Goal: Task Accomplishment & Management: Use online tool/utility

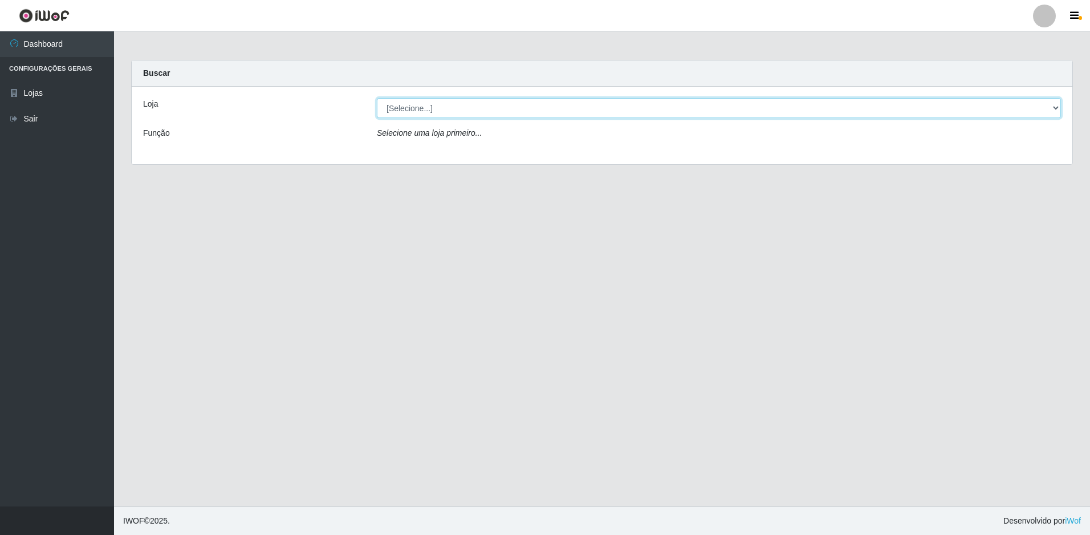
click at [566, 111] on select "[Selecione...] Extraplus - Loja 50 [GEOGRAPHIC_DATA]" at bounding box center [719, 108] width 684 height 20
select select "451"
click at [377, 98] on select "[Selecione...] Extraplus - Loja 50 [GEOGRAPHIC_DATA]" at bounding box center [719, 108] width 684 height 20
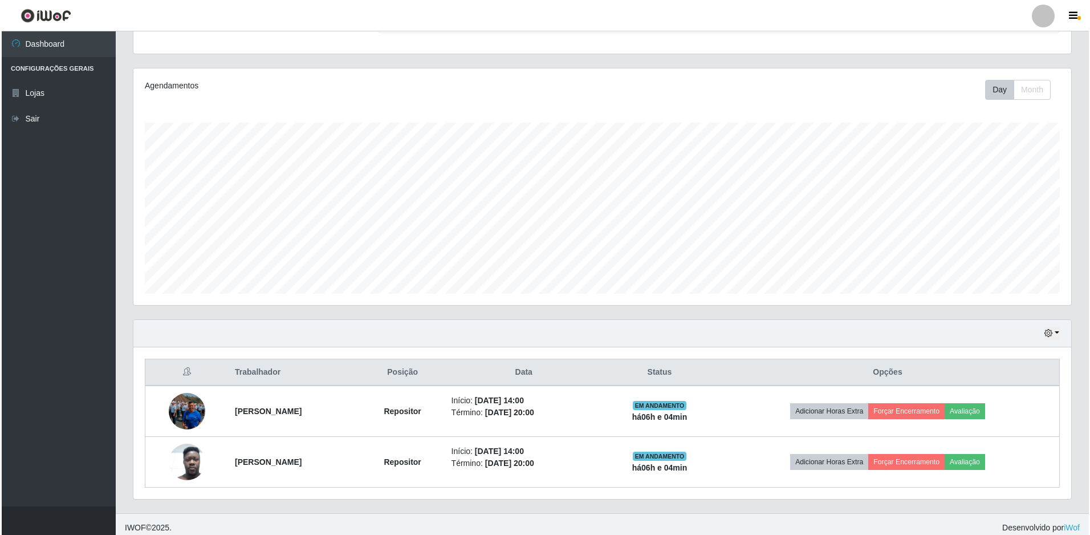
scroll to position [121, 0]
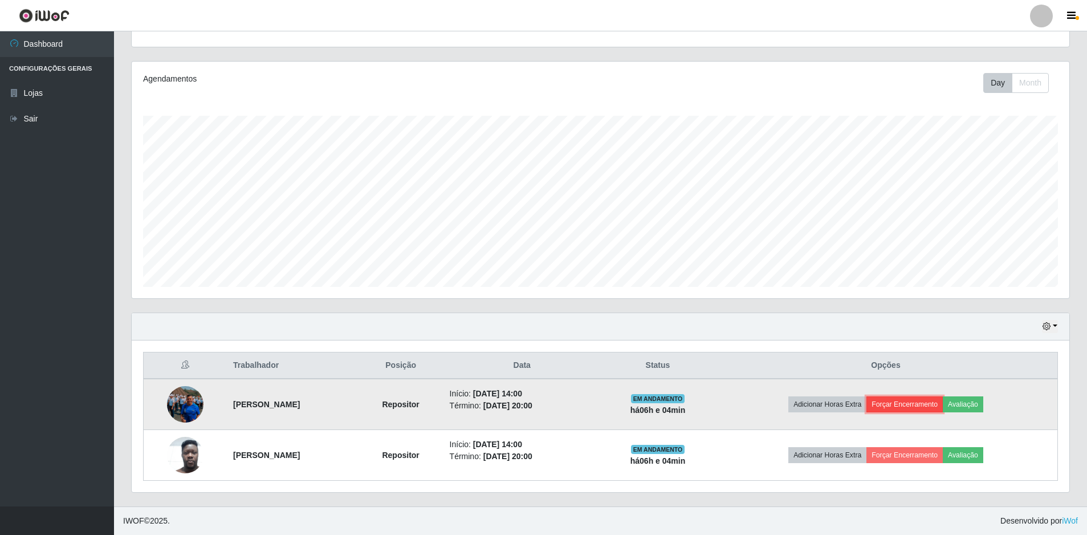
click at [928, 407] on button "Forçar Encerramento" at bounding box center [905, 404] width 76 height 16
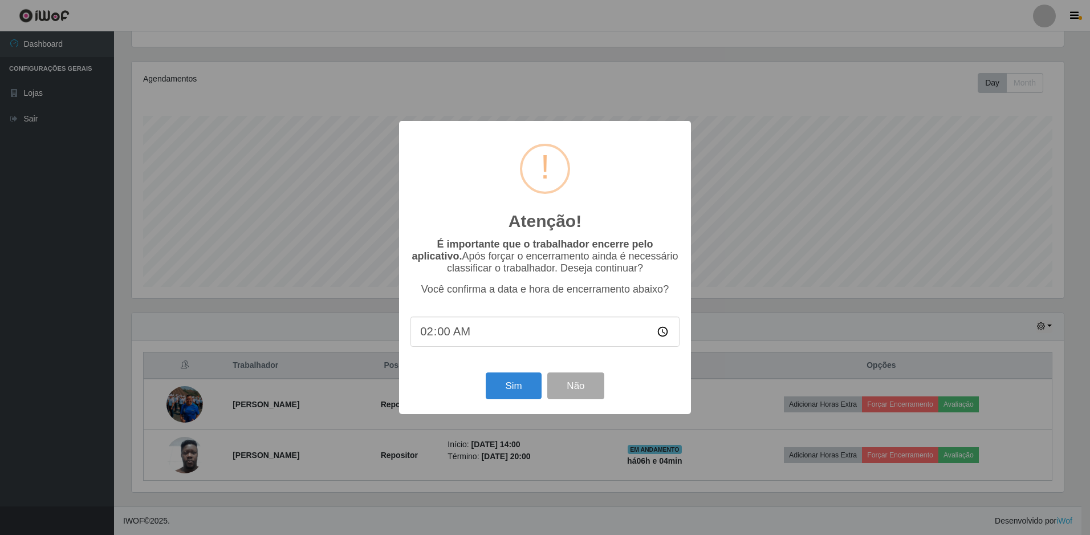
type input "20:00"
click at [518, 397] on button "Sim" at bounding box center [513, 385] width 55 height 27
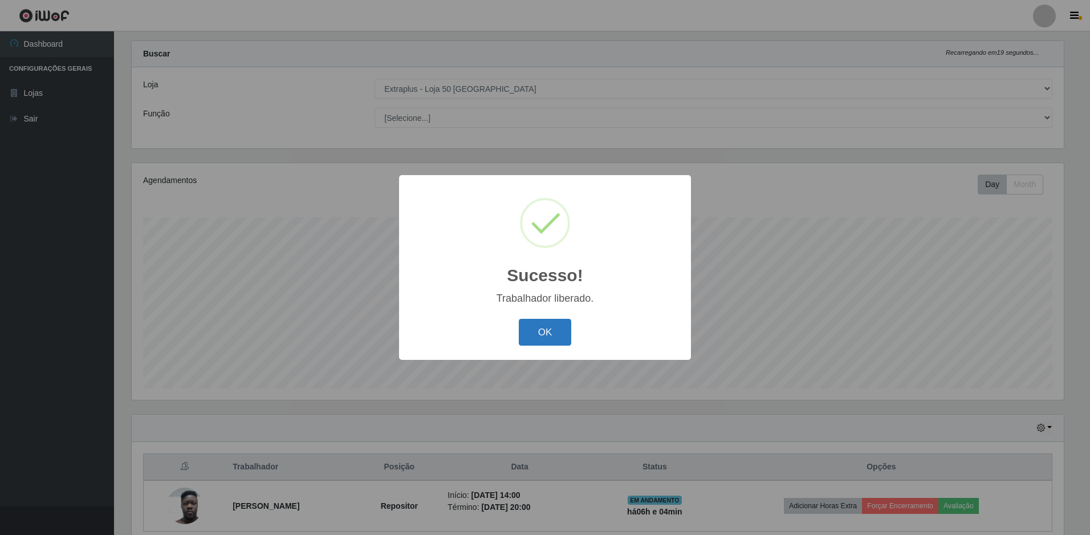
click at [562, 325] on button "OK" at bounding box center [545, 332] width 53 height 27
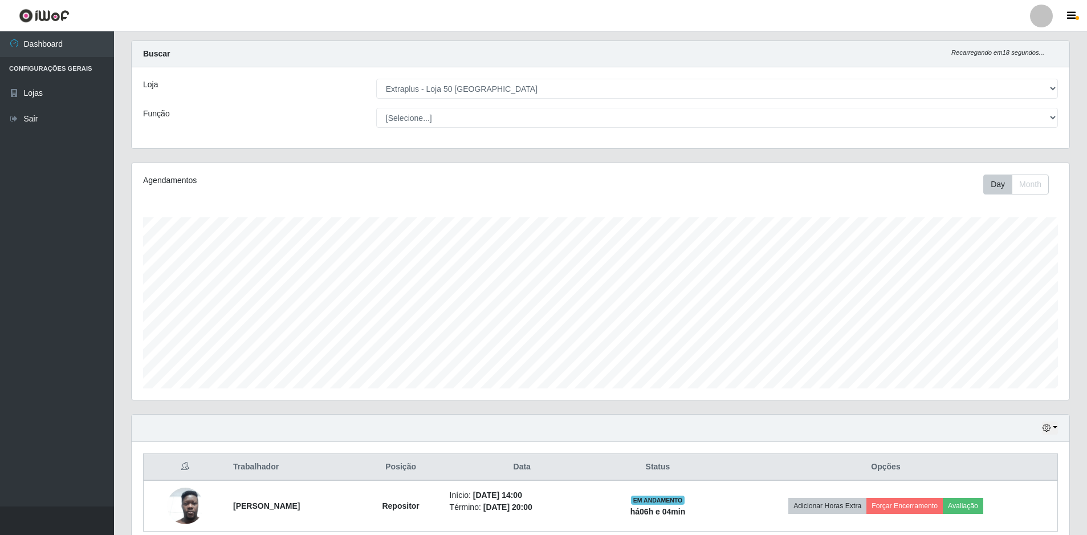
scroll to position [70, 0]
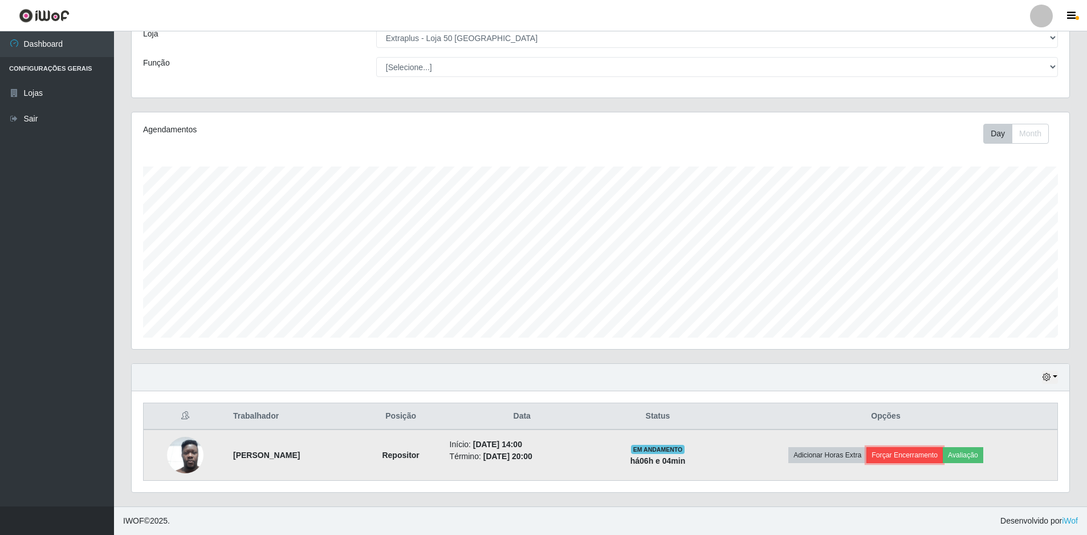
click at [925, 452] on button "Forçar Encerramento" at bounding box center [905, 455] width 76 height 16
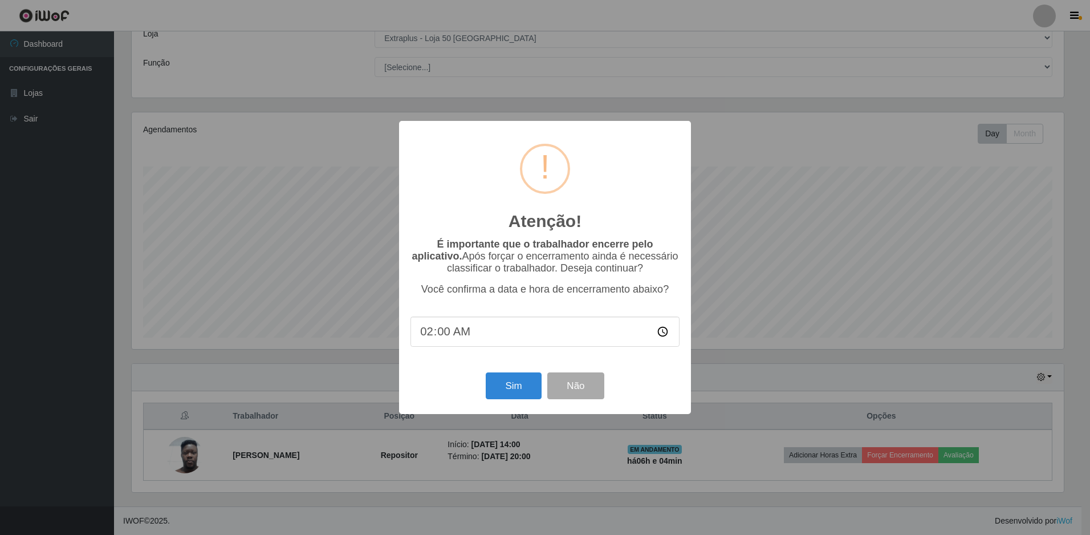
type input "22:00"
click at [430, 335] on input "time" at bounding box center [544, 331] width 269 height 30
type input "20:00"
click at [529, 398] on button "Sim" at bounding box center [513, 385] width 55 height 27
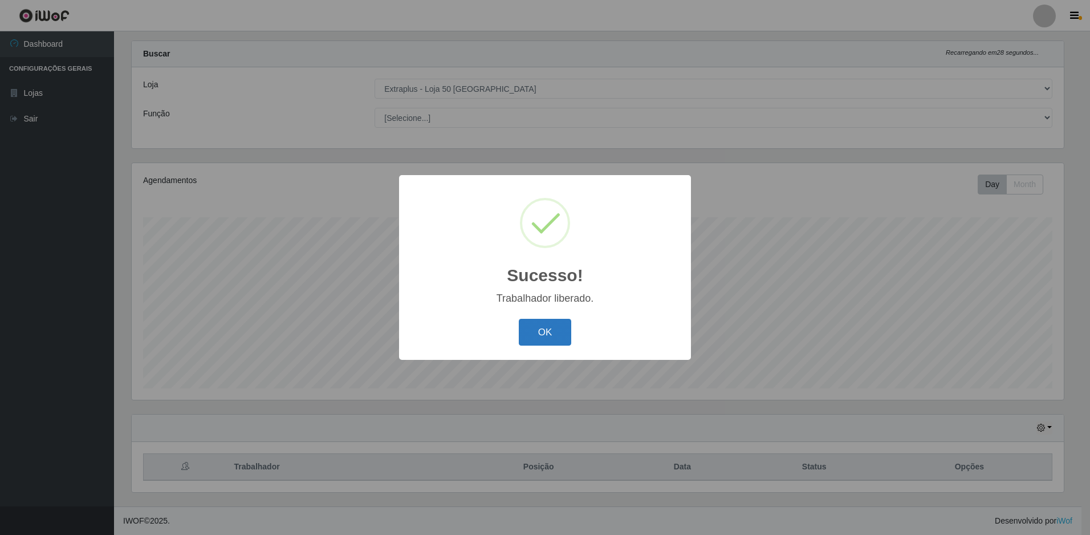
click at [559, 328] on button "OK" at bounding box center [545, 332] width 53 height 27
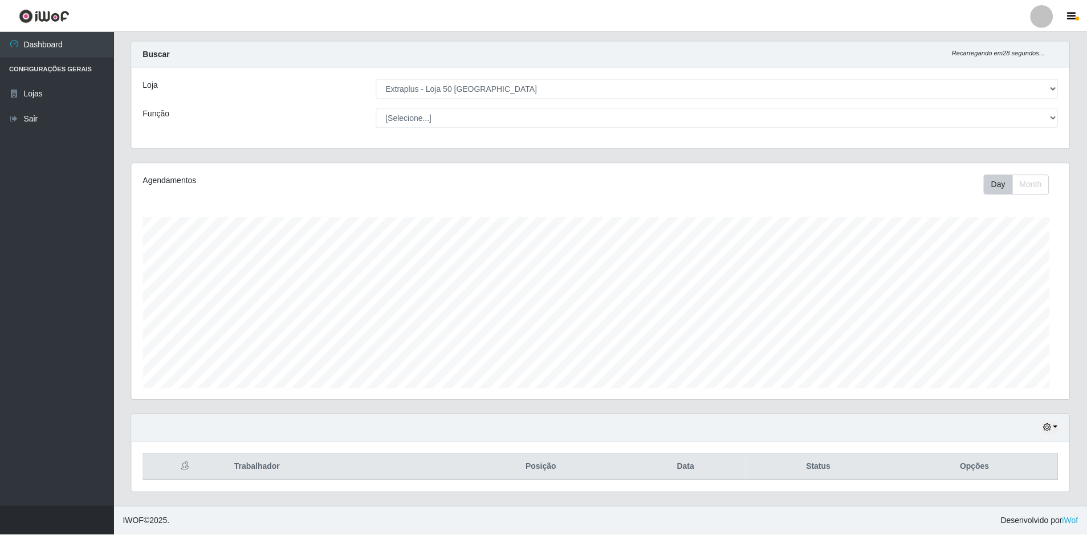
scroll to position [237, 938]
